Goal: Find specific page/section: Find specific page/section

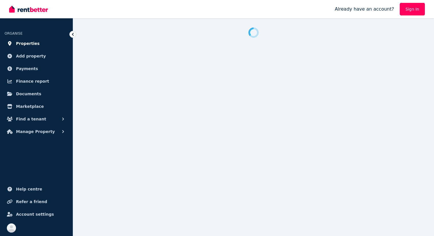
drag, startPoint x: 0, startPoint y: 0, endPoint x: 31, endPoint y: 44, distance: 53.8
click at [31, 44] on span "Properties" at bounding box center [28, 43] width 24 height 7
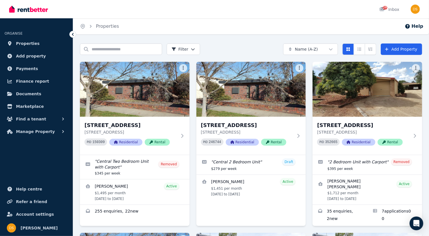
click at [117, 107] on img at bounding box center [135, 89] width 110 height 55
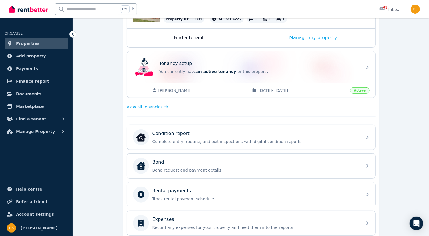
scroll to position [85, 0]
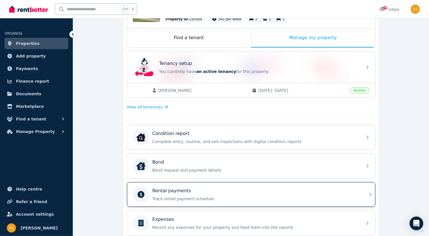
click at [370, 193] on icon at bounding box center [370, 194] width 7 height 7
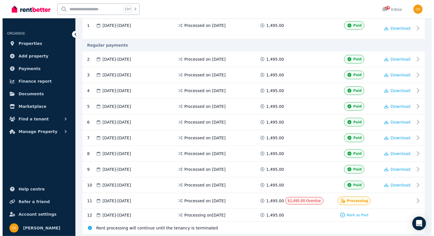
scroll to position [146, 0]
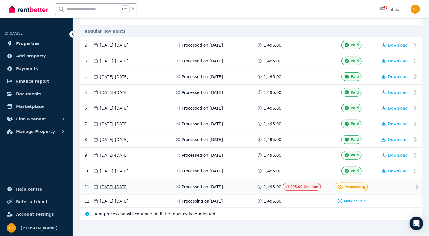
click at [357, 184] on span "Processing" at bounding box center [354, 186] width 21 height 5
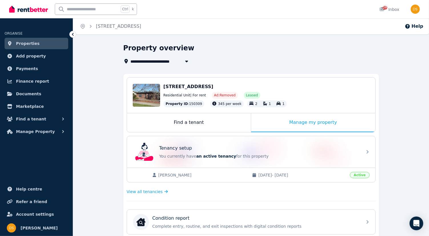
click at [43, 40] on link "Properties" at bounding box center [37, 43] width 64 height 11
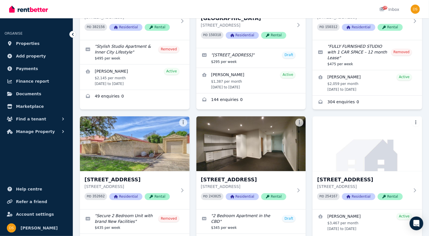
scroll to position [626, 0]
click at [368, 132] on img at bounding box center [367, 144] width 115 height 58
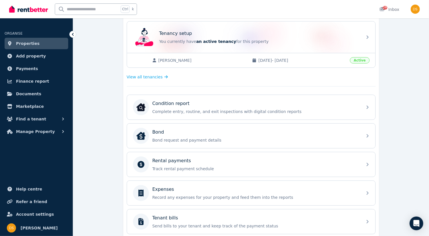
scroll to position [115, 0]
click at [367, 164] on icon at bounding box center [370, 163] width 7 height 7
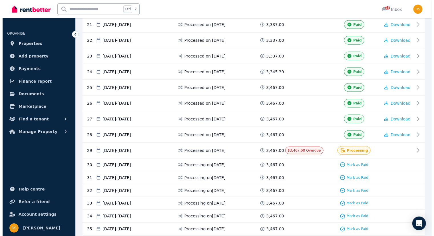
scroll to position [447, 0]
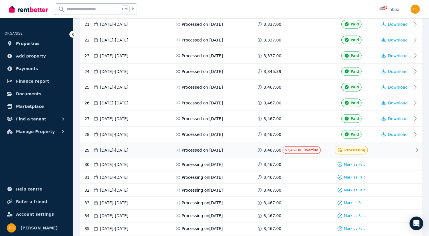
click at [353, 146] on div "Processing" at bounding box center [351, 150] width 33 height 9
